Goal: Information Seeking & Learning: Learn about a topic

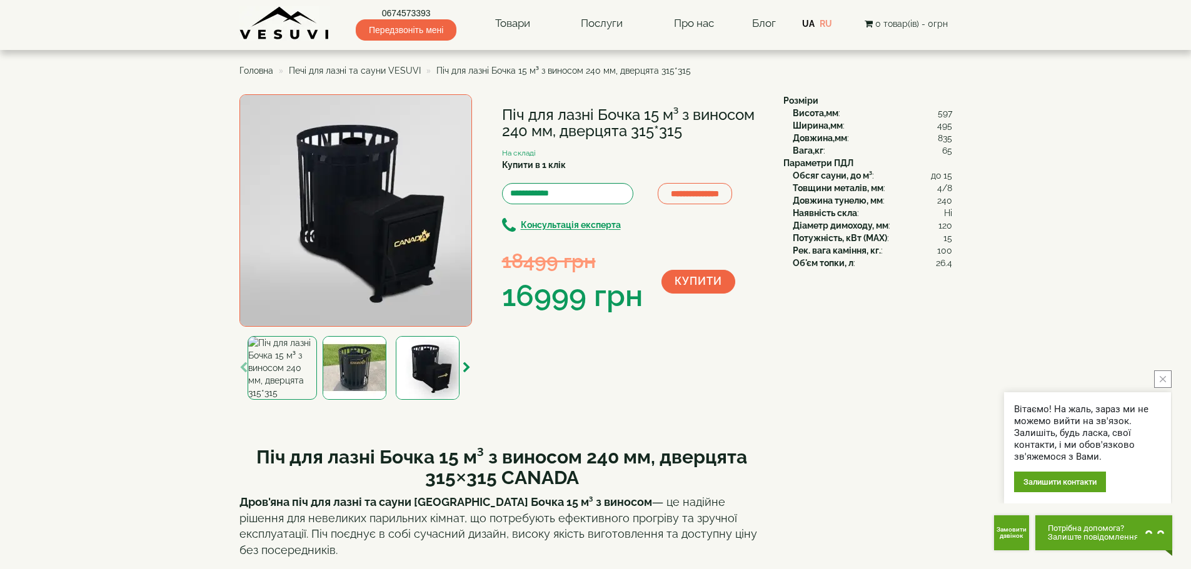
click at [351, 358] on img at bounding box center [355, 368] width 64 height 64
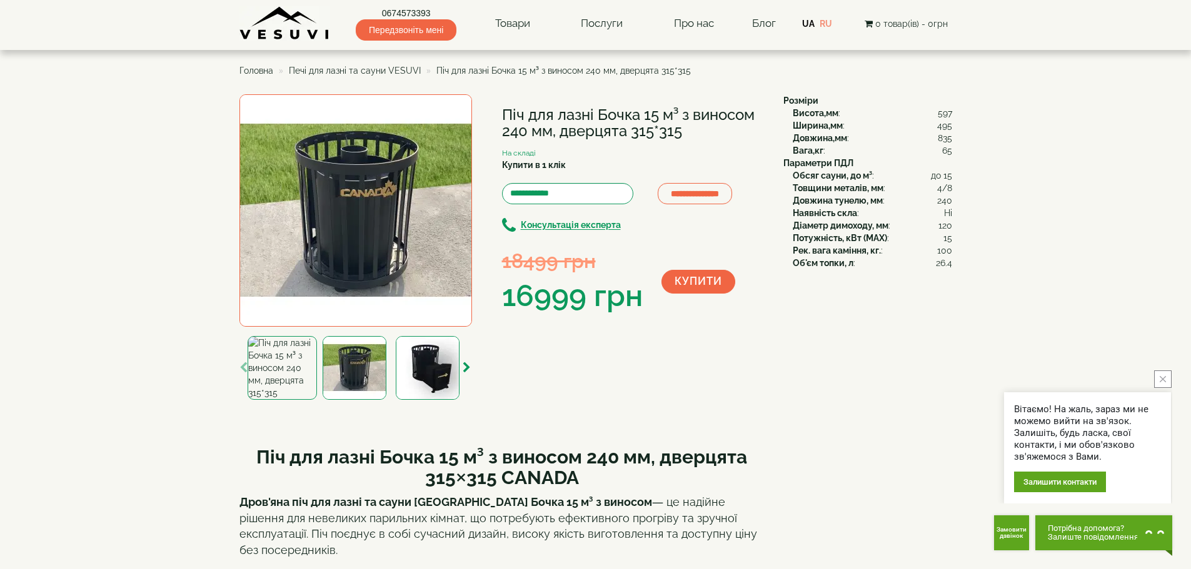
click at [423, 362] on img at bounding box center [428, 368] width 64 height 64
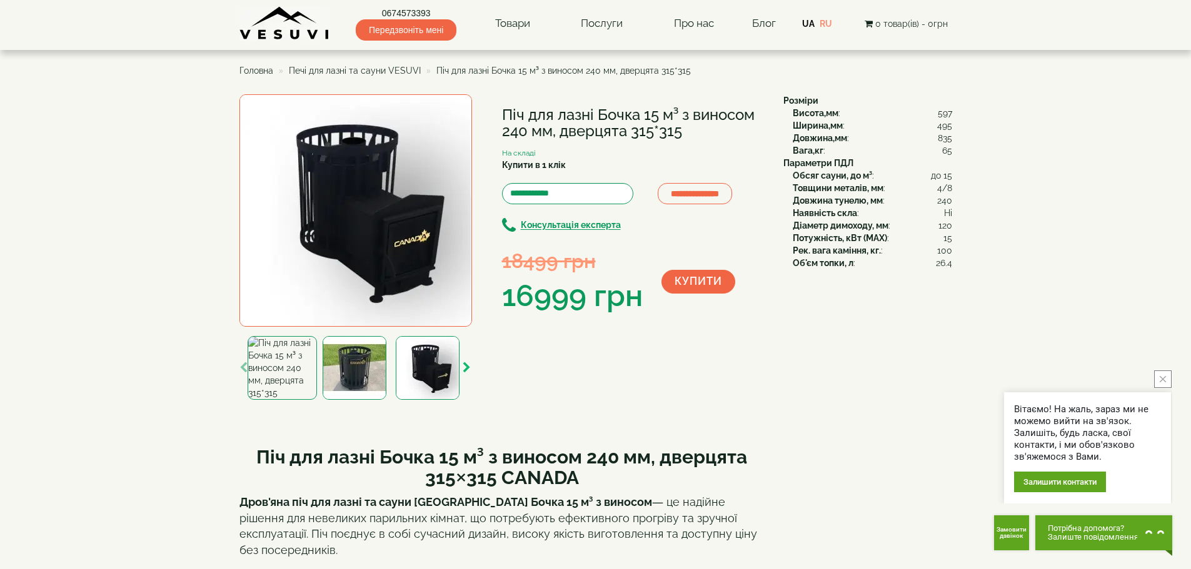
click at [465, 364] on icon "button" at bounding box center [467, 368] width 8 height 11
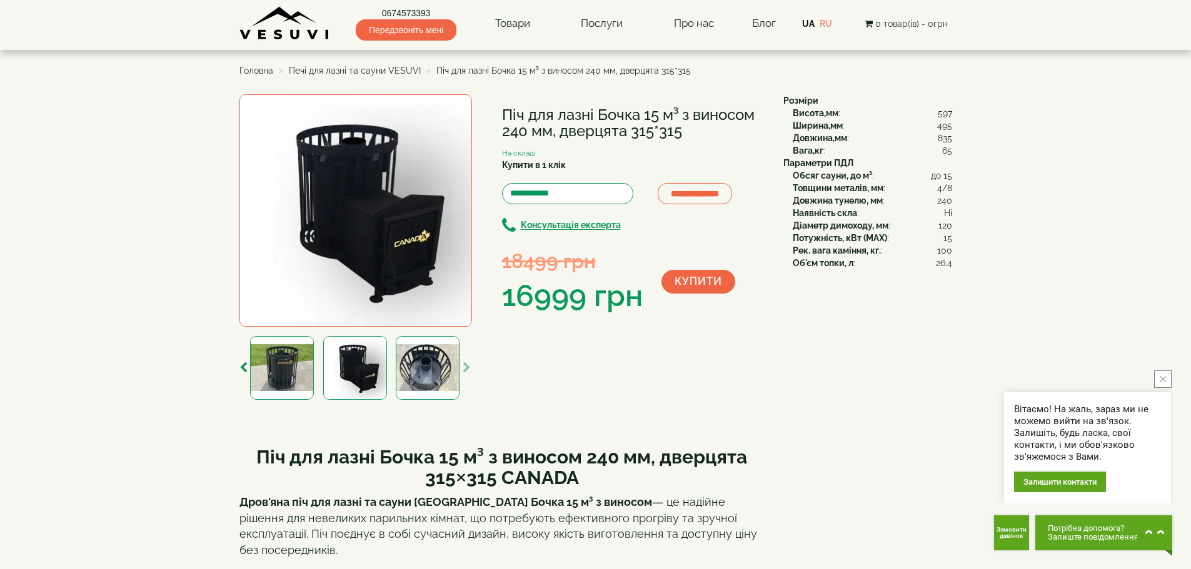
click at [1167, 378] on button "close button" at bounding box center [1163, 380] width 18 height 18
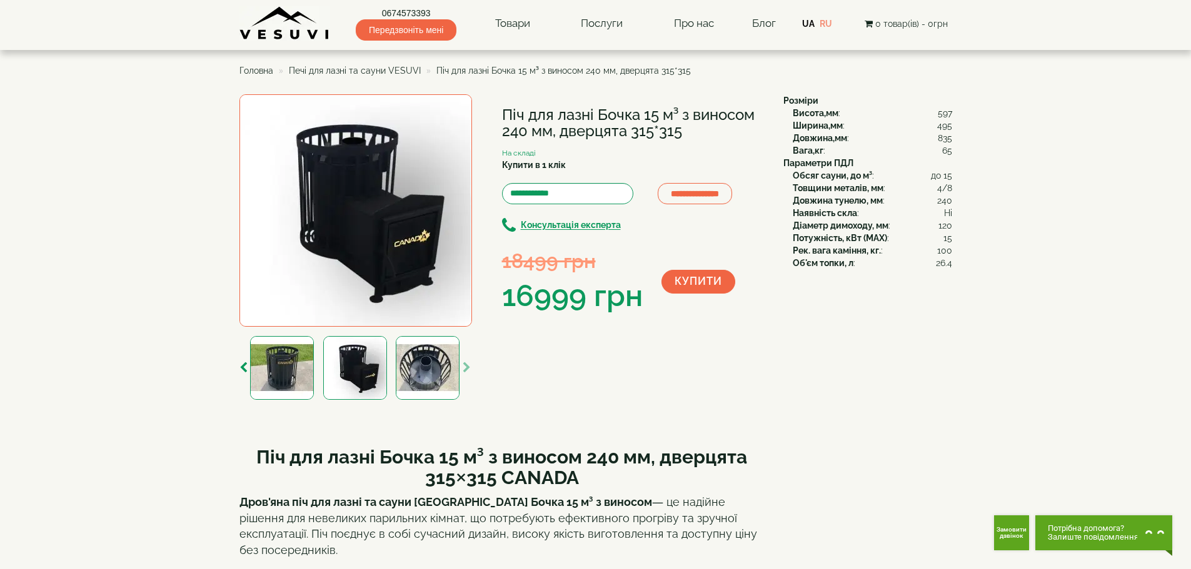
click at [301, 366] on img at bounding box center [282, 368] width 64 height 64
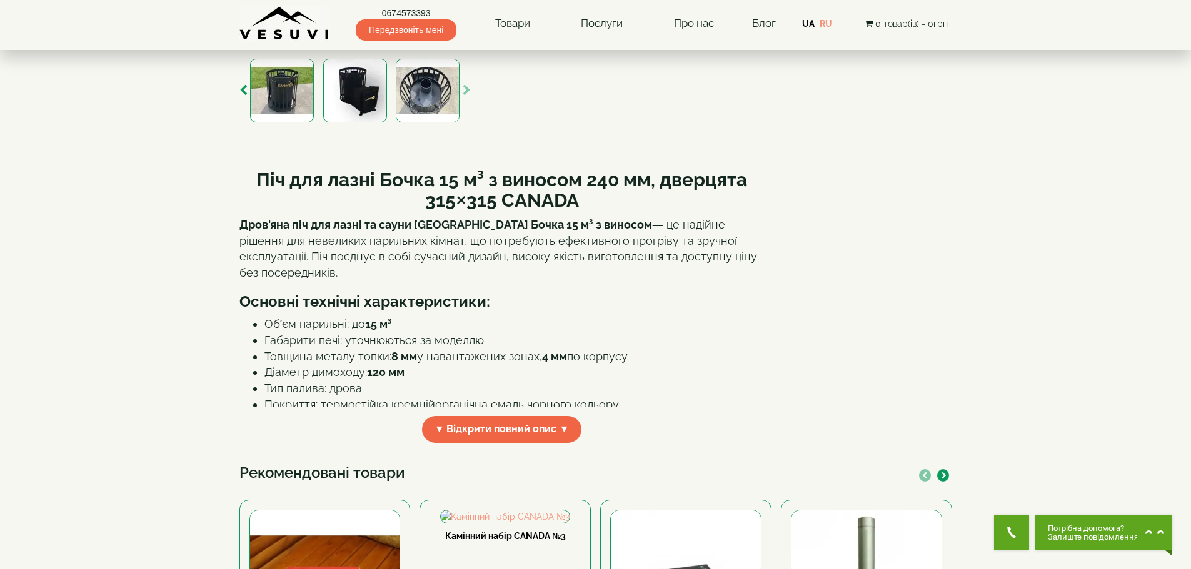
scroll to position [104, 0]
